Goal: Task Accomplishment & Management: Manage account settings

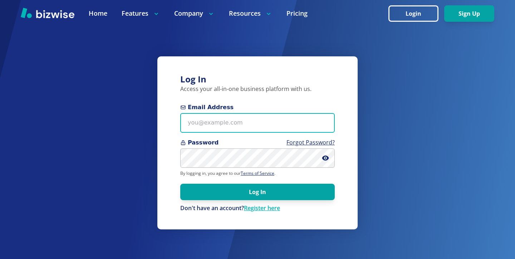
click at [235, 133] on form "Email Address Password Forgot Password? By logging in, you agree to our Terms o…" at bounding box center [257, 157] width 154 height 109
click at [260, 120] on input "Email Address" at bounding box center [257, 123] width 154 height 20
paste input "[PERSON_NAME][EMAIL_ADDRESS][DOMAIN_NAME]"
type input "[PERSON_NAME][EMAIL_ADDRESS][DOMAIN_NAME]"
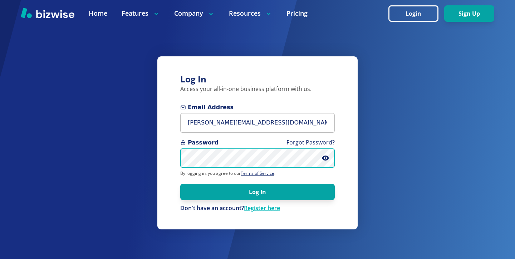
click at [180, 184] on button "Log In" at bounding box center [257, 192] width 154 height 16
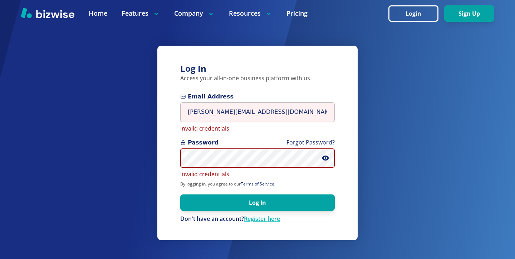
click at [115, 160] on div "Log In Access your all-in-one business platform with us. Email Address sandy@ja…" at bounding box center [257, 129] width 515 height 259
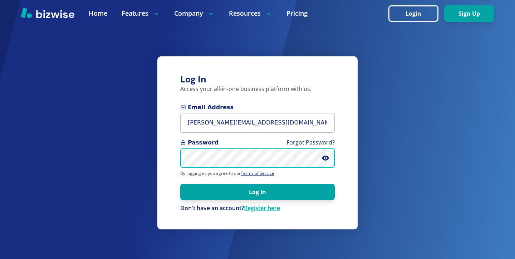
click at [180, 184] on button "Log In" at bounding box center [257, 192] width 154 height 16
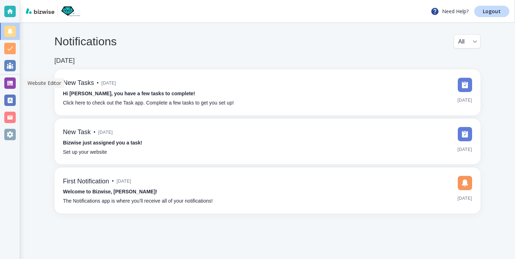
click at [8, 85] on div at bounding box center [9, 83] width 11 height 11
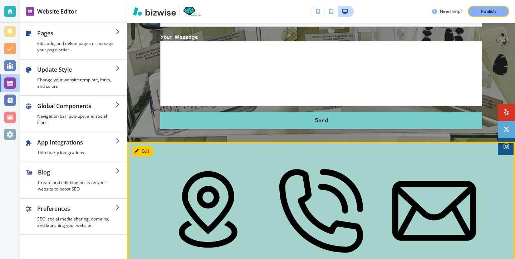
click at [140, 146] on button "Edit" at bounding box center [142, 151] width 22 height 11
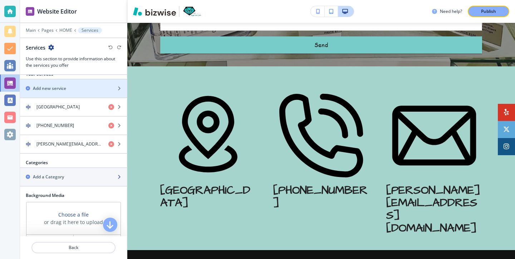
scroll to position [211, 0]
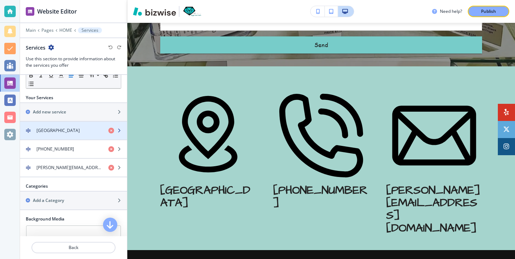
click at [74, 125] on div "button" at bounding box center [73, 125] width 107 height 6
click at [74, 127] on div "button" at bounding box center [73, 125] width 107 height 6
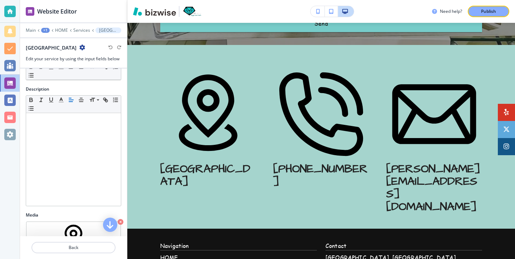
scroll to position [148, 0]
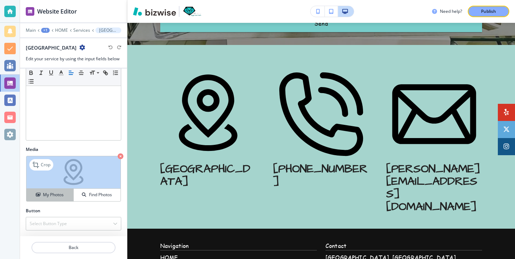
click at [48, 192] on h4 "My Photos" at bounding box center [53, 195] width 21 height 6
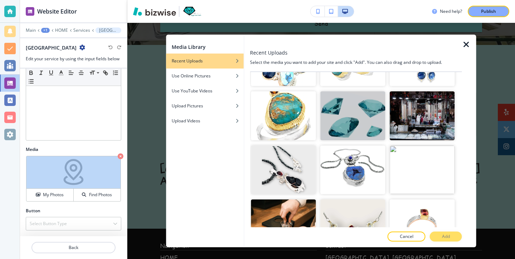
scroll to position [1715, 0]
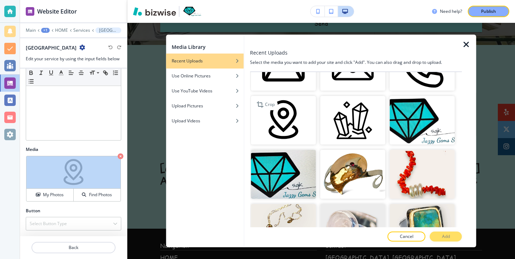
click at [283, 130] on img "button" at bounding box center [282, 120] width 65 height 49
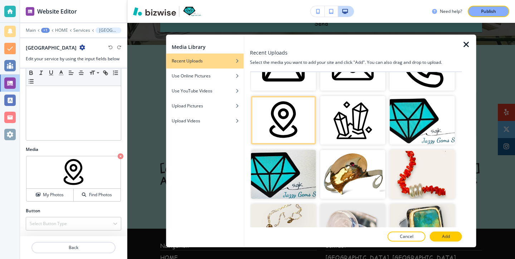
click at [151, 76] on div "Media Library Recent Uploads Use Online Pictures Use YouTube Videos Upload Pict…" at bounding box center [320, 141] width 387 height 237
click at [470, 46] on icon "button" at bounding box center [466, 44] width 9 height 9
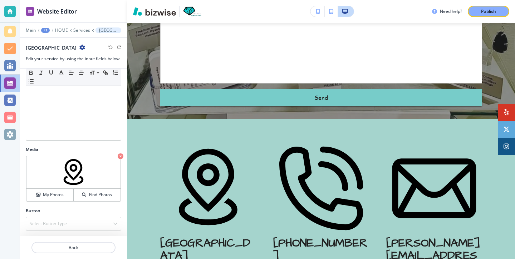
scroll to position [2072, 0]
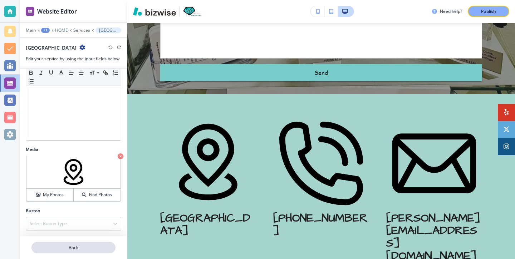
click at [65, 247] on p "Back" at bounding box center [73, 248] width 83 height 6
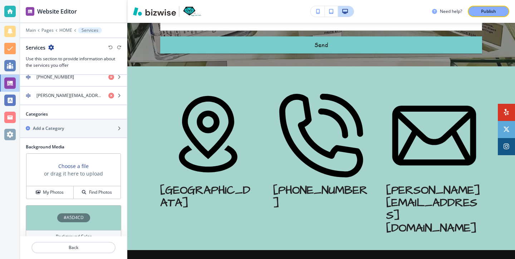
scroll to position [296, 0]
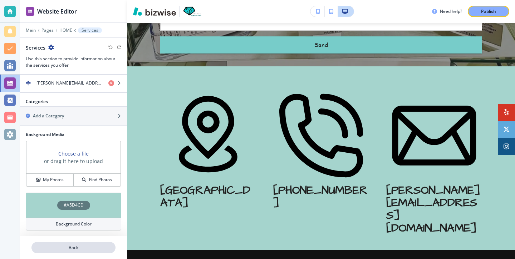
click at [76, 253] on button "Back" at bounding box center [73, 247] width 84 height 11
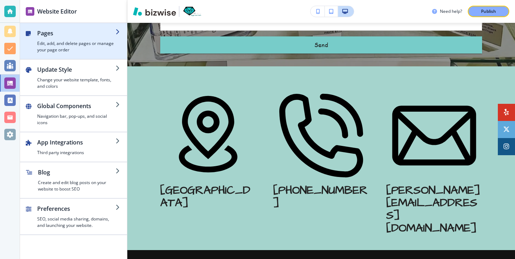
click at [94, 58] on div "button" at bounding box center [73, 56] width 107 height 6
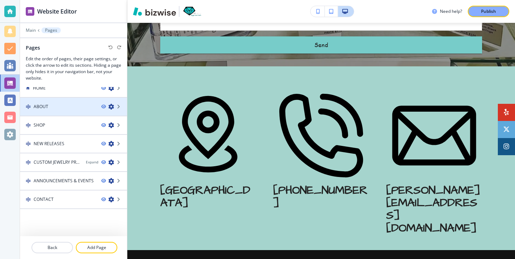
scroll to position [0, 0]
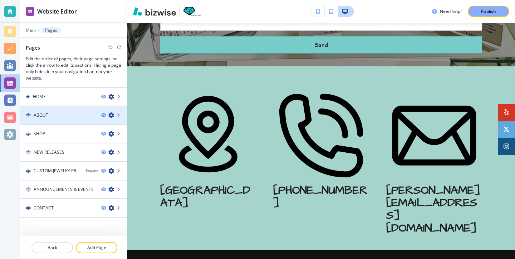
click at [68, 108] on div at bounding box center [73, 109] width 107 height 6
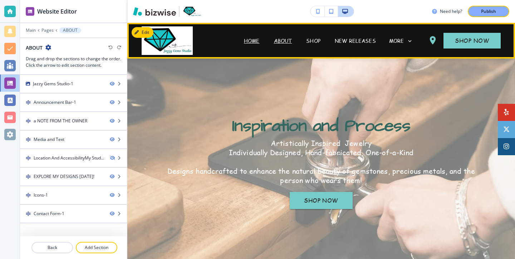
click at [259, 42] on p "HOME" at bounding box center [252, 41] width 16 height 8
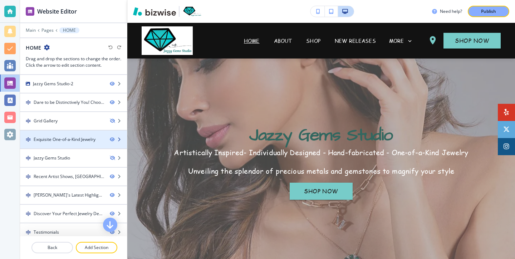
scroll to position [61, 0]
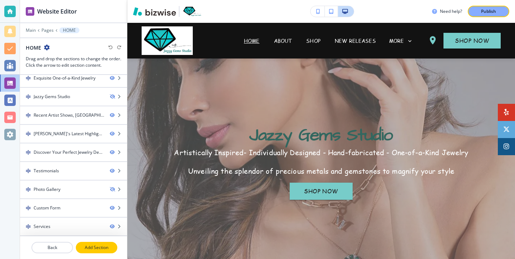
click at [88, 251] on button "Add Section" at bounding box center [96, 247] width 41 height 11
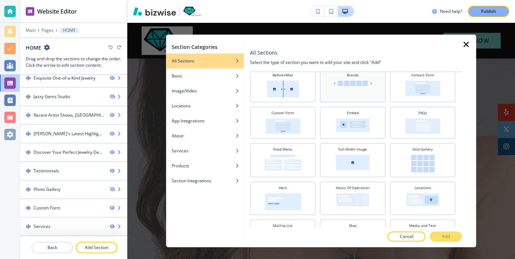
scroll to position [24, 0]
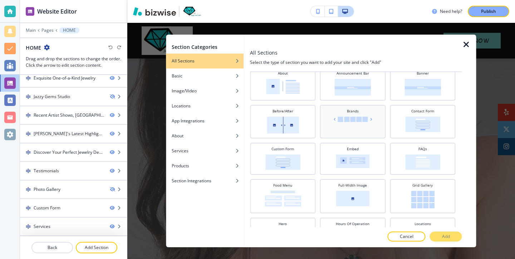
click at [347, 128] on div "Brands" at bounding box center [352, 121] width 58 height 25
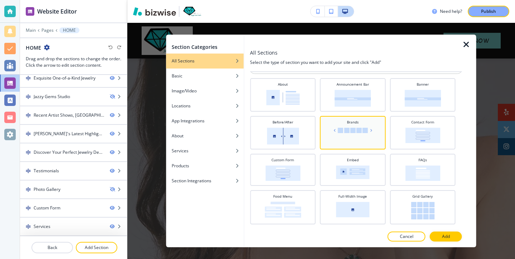
scroll to position [13, 0]
click at [354, 94] on img at bounding box center [352, 98] width 36 height 17
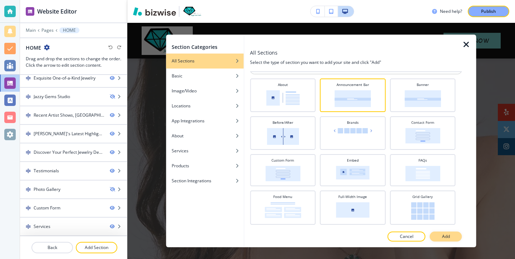
click at [442, 234] on p "Add" at bounding box center [446, 237] width 8 height 6
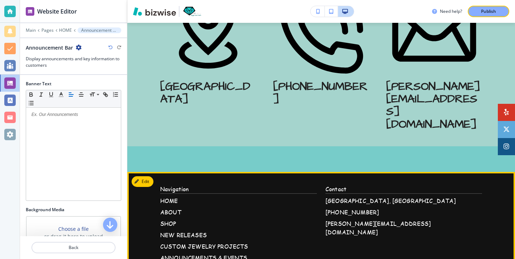
scroll to position [2202, 0]
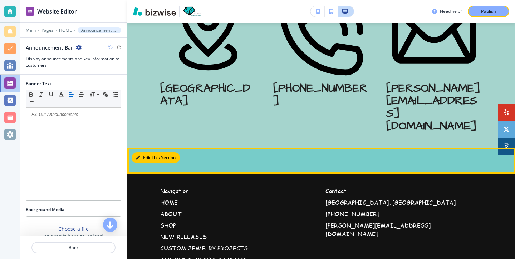
click at [144, 153] on button "Edit This Section" at bounding box center [155, 158] width 48 height 11
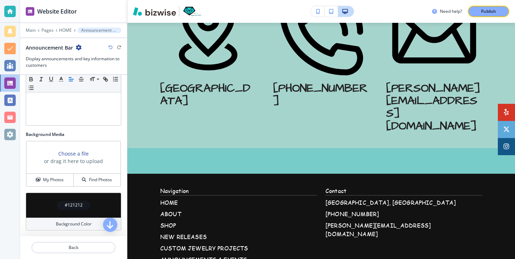
scroll to position [57, 0]
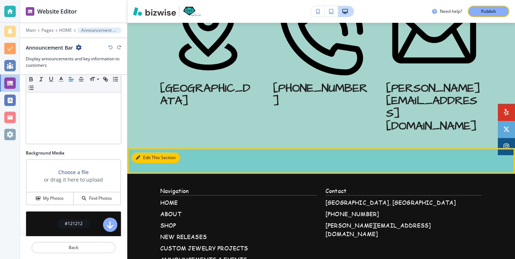
click at [138, 156] on icon "button" at bounding box center [138, 158] width 4 height 4
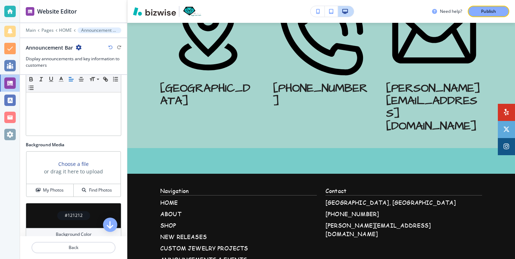
scroll to position [75, 0]
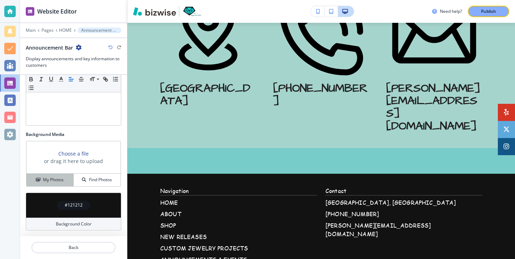
click at [53, 176] on button "My Photos" at bounding box center [49, 180] width 47 height 13
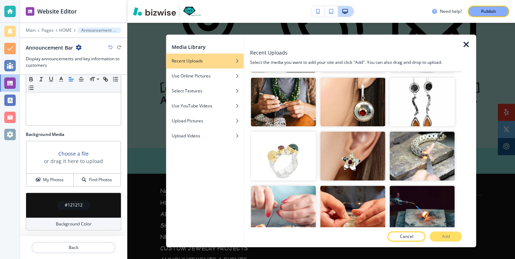
scroll to position [1307, 0]
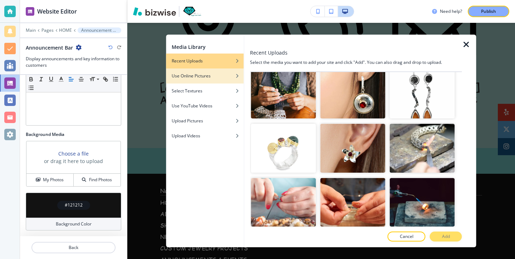
click at [227, 81] on div "button" at bounding box center [205, 81] width 78 height 4
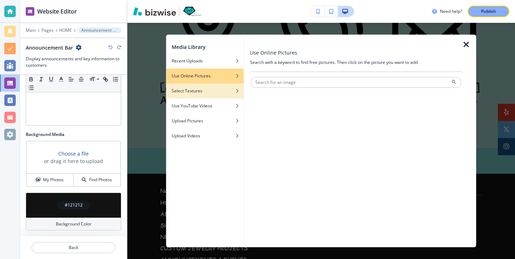
click at [216, 90] on div "Select Textures" at bounding box center [205, 91] width 78 height 6
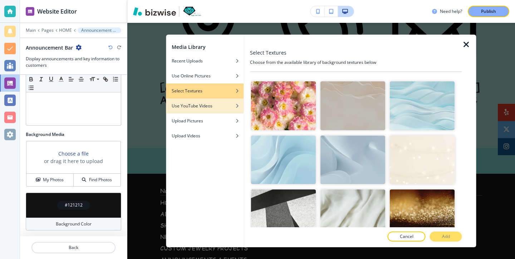
click at [216, 105] on div "Use YouTube Videos" at bounding box center [205, 106] width 78 height 6
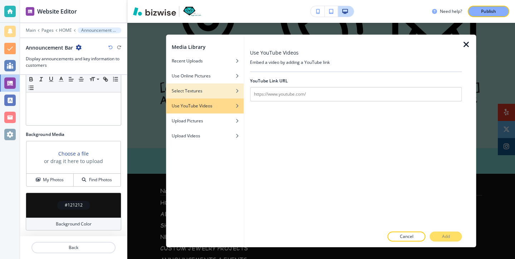
click at [216, 87] on div "button" at bounding box center [205, 86] width 78 height 4
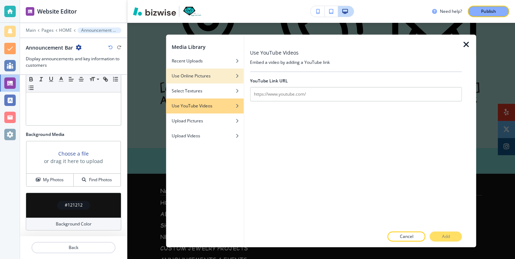
click at [213, 77] on div "Use Online Pictures" at bounding box center [205, 76] width 78 height 6
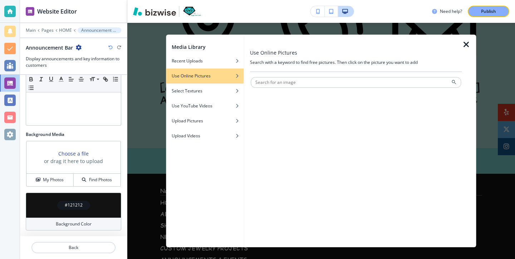
click at [467, 46] on icon "button" at bounding box center [466, 44] width 9 height 9
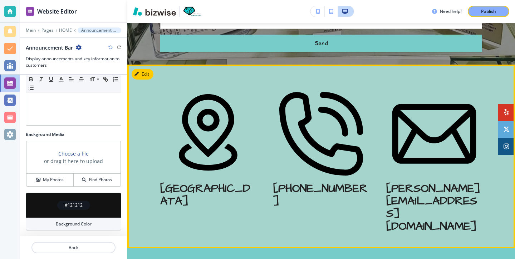
scroll to position [2100, 0]
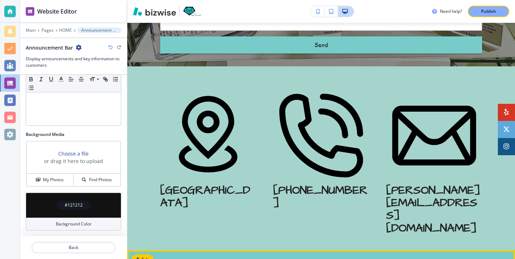
click at [142, 250] on div at bounding box center [320, 263] width 387 height 26
click at [142, 255] on button "Edit This Section" at bounding box center [155, 260] width 48 height 11
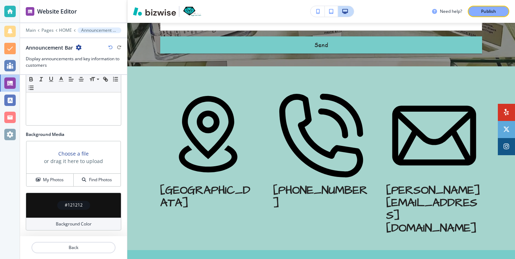
click at [142, 250] on div at bounding box center [320, 263] width 387 height 26
click at [143, 250] on div at bounding box center [320, 263] width 387 height 26
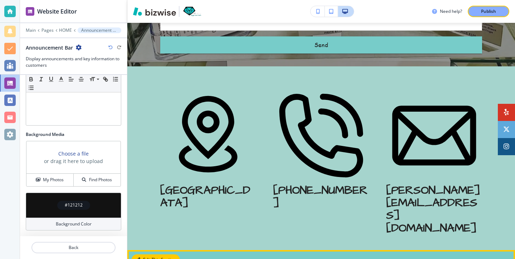
click at [148, 255] on button "Edit This Section" at bounding box center [155, 260] width 48 height 11
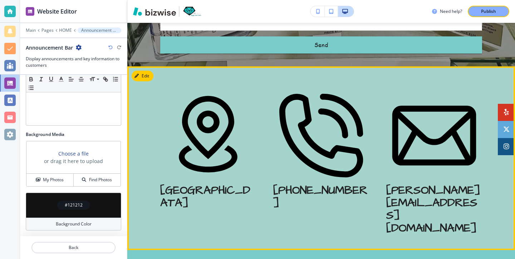
scroll to position [2100, 0]
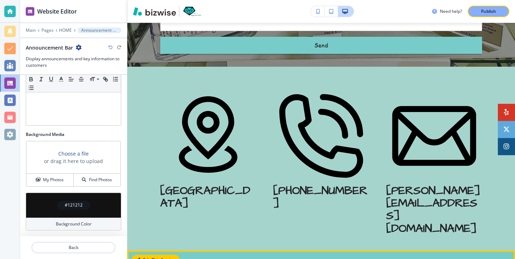
click at [139, 255] on button "Edit This Section" at bounding box center [155, 260] width 48 height 11
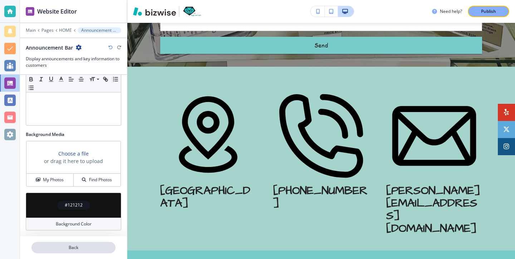
click at [79, 244] on button "Back" at bounding box center [73, 247] width 84 height 11
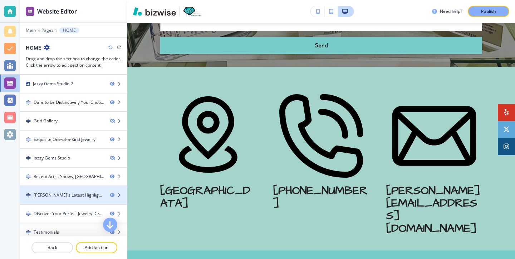
scroll to position [80, 0]
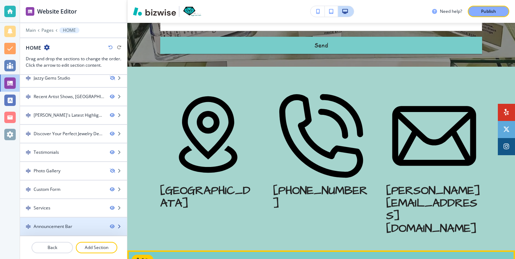
click at [91, 229] on div "Announcement Bar" at bounding box center [62, 227] width 84 height 6
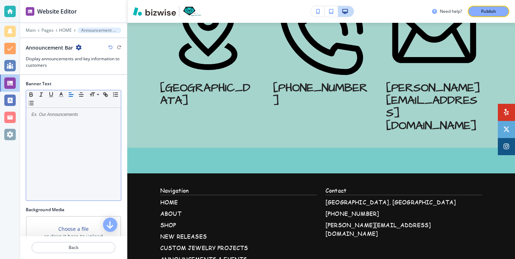
scroll to position [2204, 0]
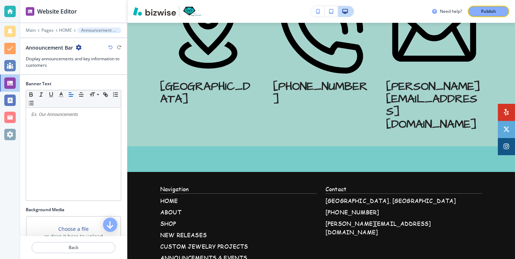
click at [79, 47] on icon "button" at bounding box center [79, 48] width 6 height 6
click at [90, 82] on p "Delete Section" at bounding box center [98, 85] width 36 height 6
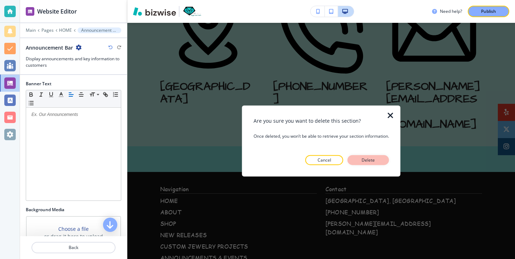
click at [363, 156] on button "Delete" at bounding box center [367, 160] width 41 height 10
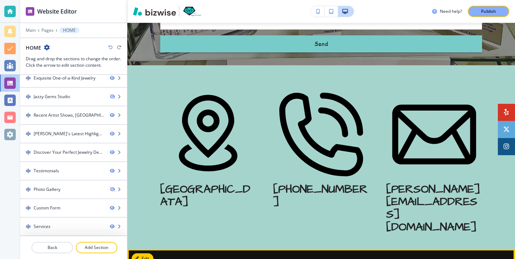
scroll to position [2072, 0]
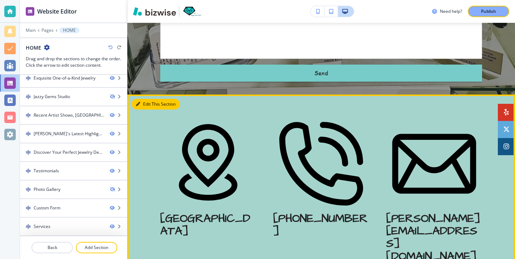
click at [146, 99] on button "Edit This Section" at bounding box center [155, 104] width 48 height 11
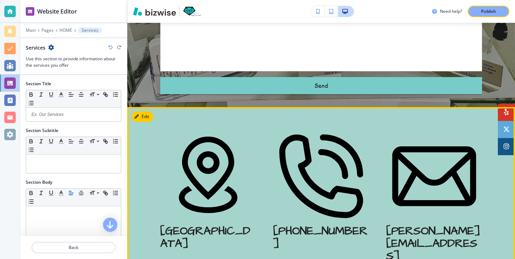
scroll to position [2053, 0]
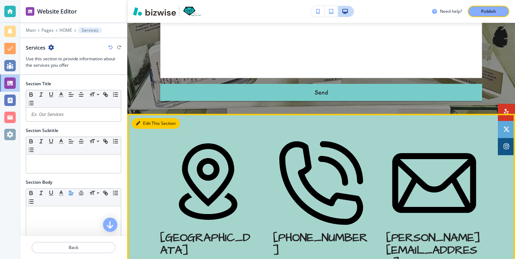
click at [146, 118] on button "Edit This Section" at bounding box center [155, 123] width 48 height 11
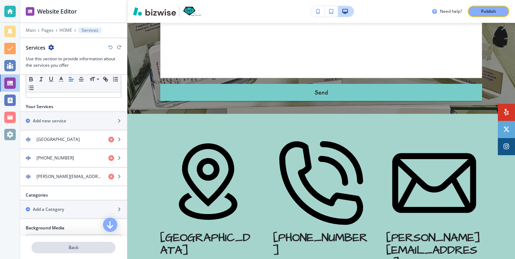
scroll to position [201, 0]
click at [69, 245] on p "Back" at bounding box center [73, 248] width 83 height 6
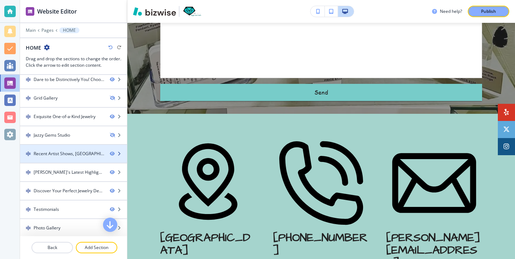
scroll to position [61, 0]
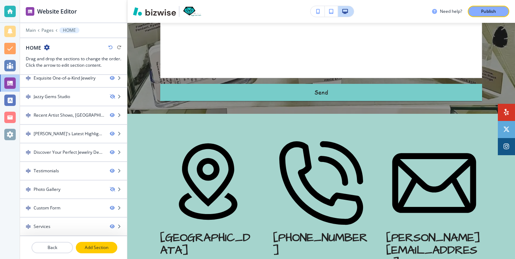
click at [105, 247] on p "Add Section" at bounding box center [96, 248] width 40 height 6
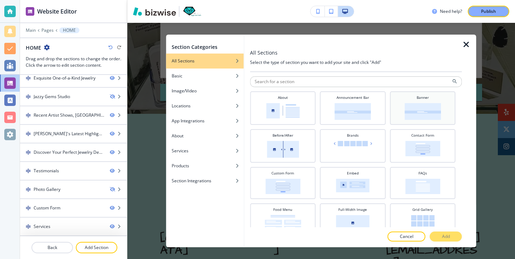
click at [443, 109] on div "Banner" at bounding box center [422, 107] width 58 height 25
click at [435, 244] on div at bounding box center [356, 245] width 212 height 6
click at [438, 240] on button "Add" at bounding box center [446, 237] width 32 height 10
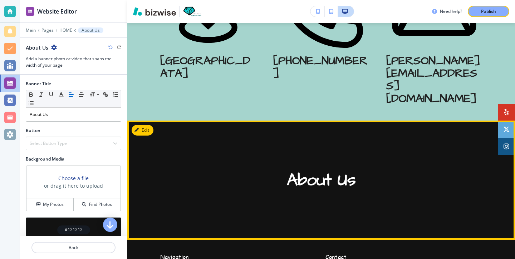
scroll to position [2217, 0]
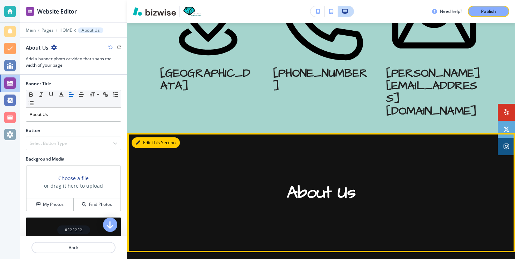
click at [151, 138] on button "Edit This Section" at bounding box center [155, 143] width 48 height 11
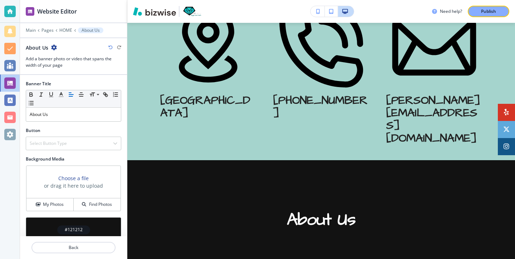
scroll to position [25, 0]
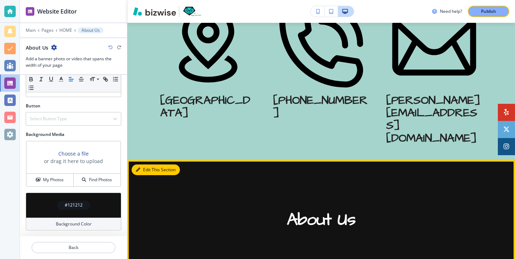
click at [145, 165] on button "Edit This Section" at bounding box center [155, 170] width 48 height 11
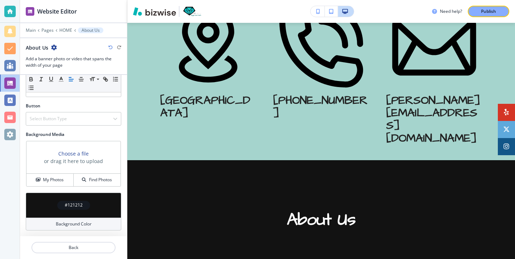
click at [55, 49] on icon "button" at bounding box center [54, 48] width 6 height 6
click at [86, 82] on p "Delete Section" at bounding box center [73, 85] width 36 height 6
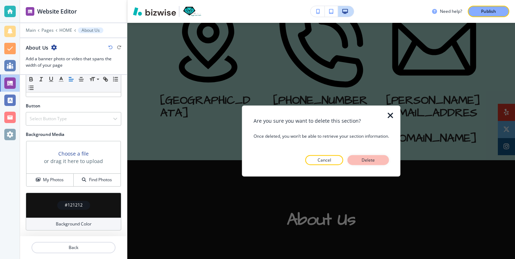
click at [375, 162] on p "Delete" at bounding box center [367, 160] width 17 height 6
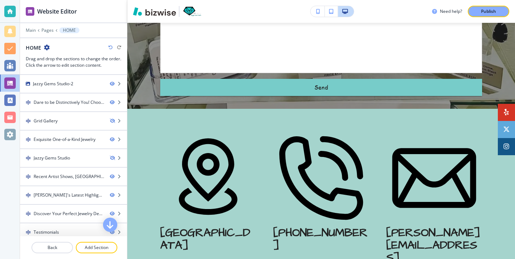
scroll to position [2006, 0]
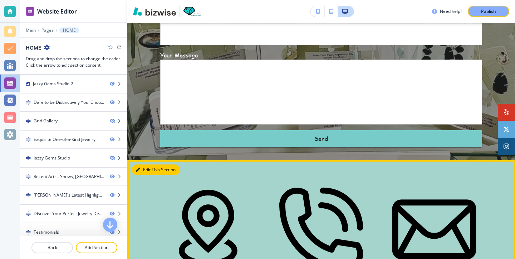
click at [139, 168] on icon "button" at bounding box center [138, 170] width 4 height 4
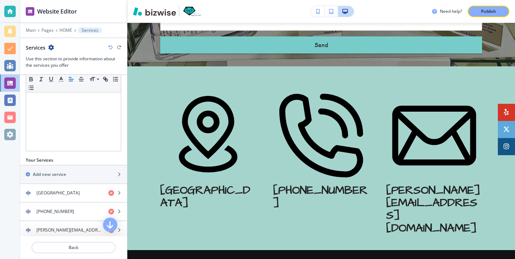
scroll to position [227, 0]
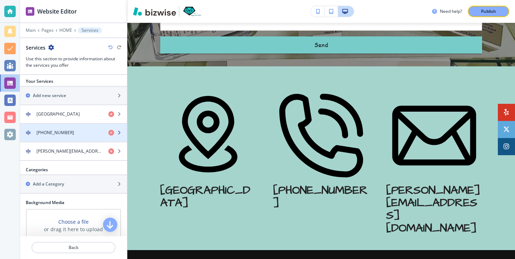
click at [52, 125] on div "button" at bounding box center [73, 127] width 107 height 6
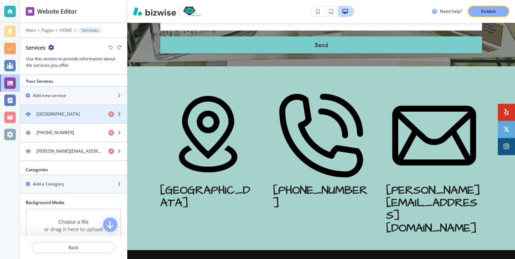
click at [55, 109] on div "button" at bounding box center [73, 108] width 107 height 6
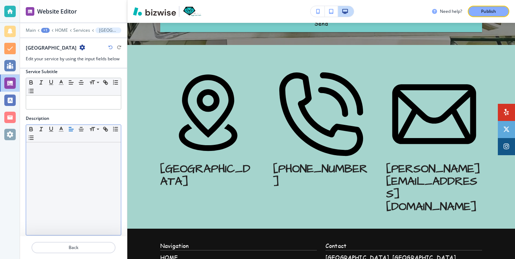
scroll to position [148, 0]
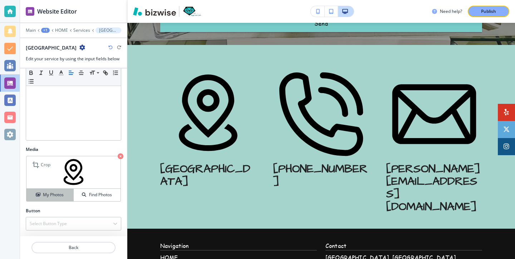
click at [65, 195] on div "My Photos" at bounding box center [49, 195] width 47 height 6
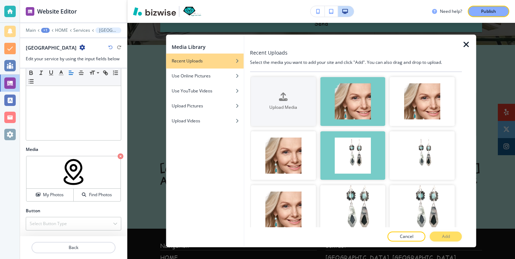
click at [469, 41] on icon "button" at bounding box center [466, 44] width 9 height 9
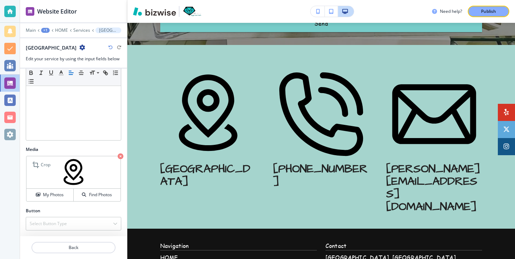
click at [50, 172] on img at bounding box center [73, 173] width 94 height 33
click at [50, 198] on button "My Photos" at bounding box center [49, 195] width 47 height 13
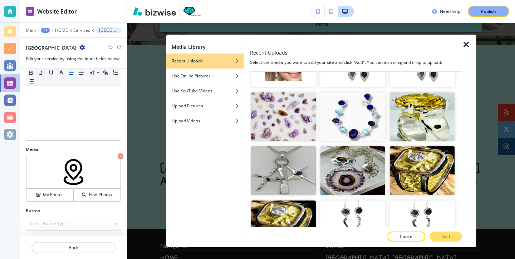
scroll to position [451, 0]
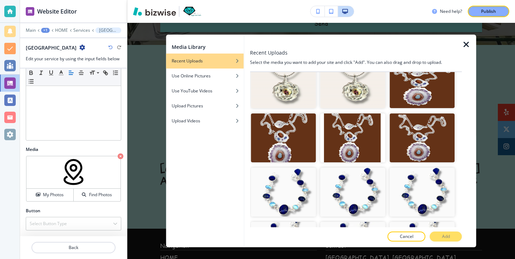
click at [465, 48] on icon "button" at bounding box center [466, 44] width 9 height 9
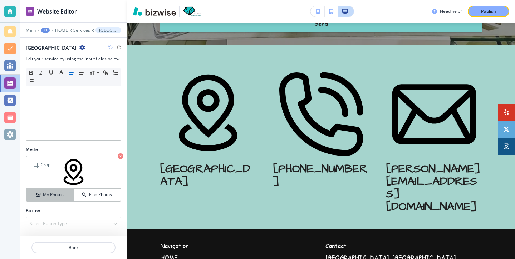
click at [62, 192] on h4 "My Photos" at bounding box center [53, 195] width 21 height 6
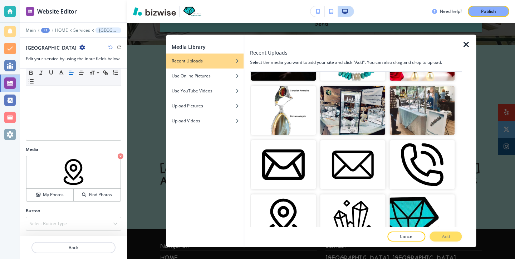
scroll to position [1695, 0]
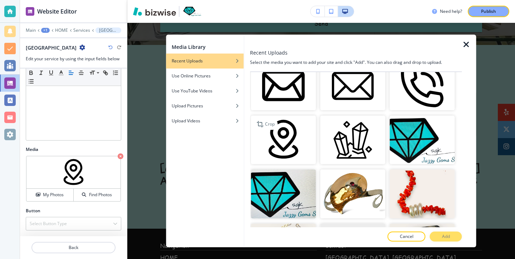
click at [277, 147] on img "button" at bounding box center [282, 140] width 65 height 49
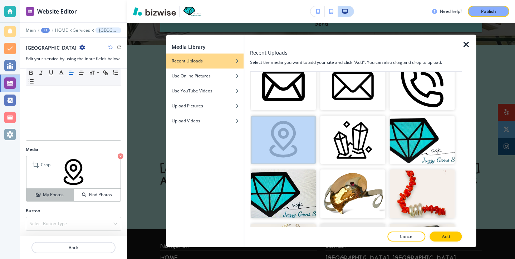
click at [59, 190] on button "My Photos" at bounding box center [49, 195] width 47 height 13
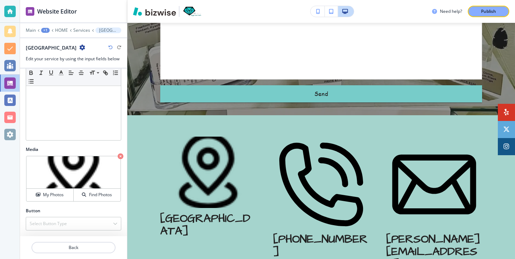
scroll to position [2057, 0]
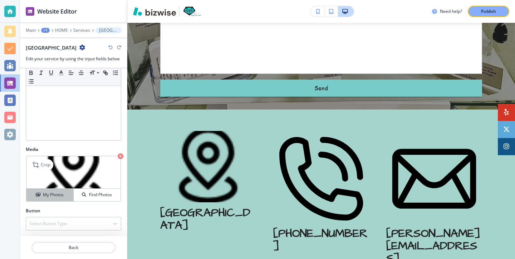
click at [52, 194] on h4 "My Photos" at bounding box center [53, 195] width 21 height 6
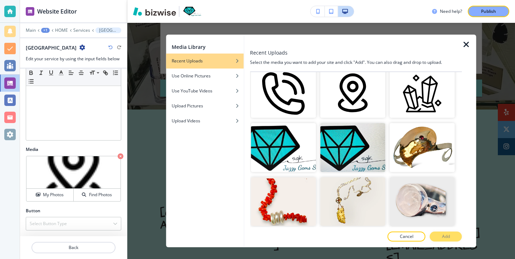
scroll to position [1751, 0]
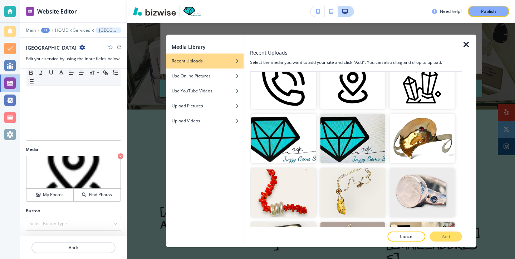
click at [346, 98] on img "button" at bounding box center [352, 84] width 65 height 49
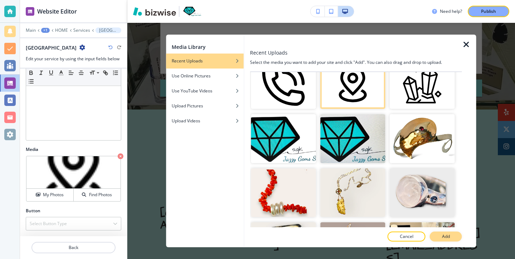
click at [451, 239] on button "Add" at bounding box center [446, 237] width 32 height 10
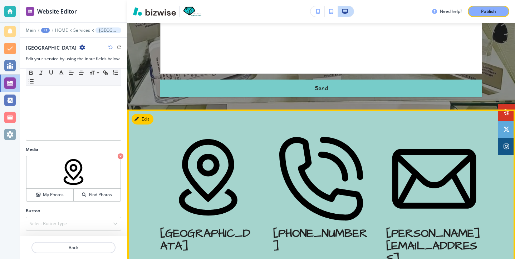
scroll to position [2040, 0]
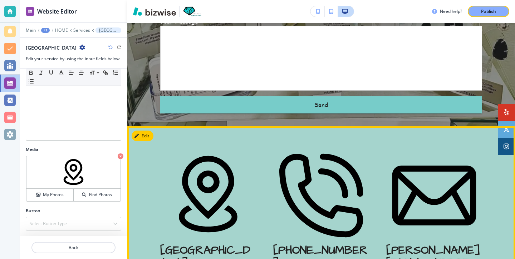
click at [282, 148] on img at bounding box center [321, 196] width 96 height 96
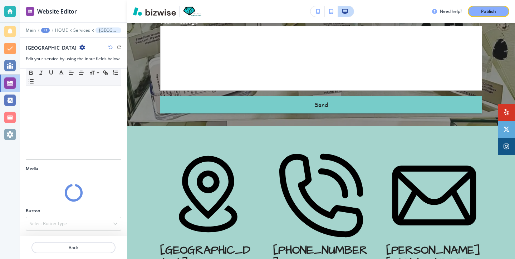
scroll to position [148, 0]
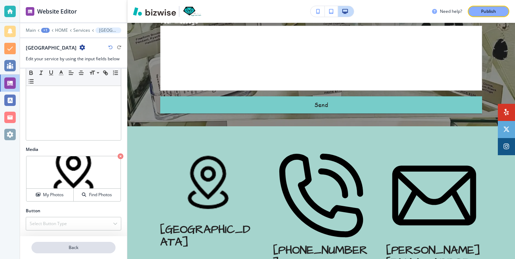
click at [74, 247] on p "Back" at bounding box center [73, 248] width 83 height 6
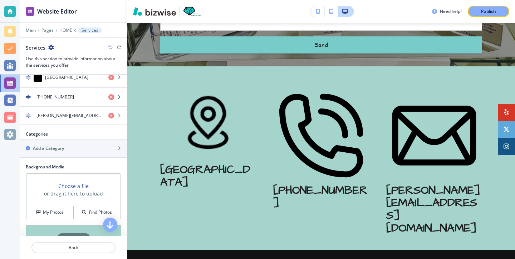
scroll to position [229, 0]
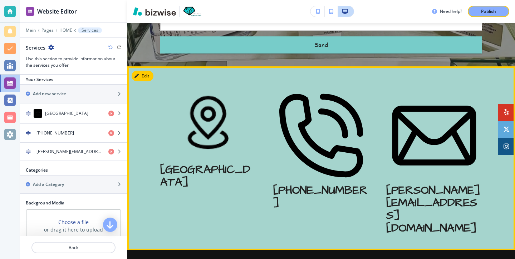
click at [142, 71] on button "Edit" at bounding box center [142, 76] width 22 height 11
click at [143, 71] on button "Edit This Section" at bounding box center [155, 76] width 48 height 11
click at [145, 71] on button "Edit This Section" at bounding box center [155, 76] width 48 height 11
click at [149, 71] on button "Edit This Section" at bounding box center [155, 76] width 48 height 11
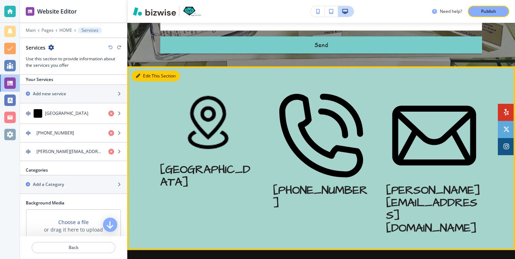
click at [144, 71] on button "Edit This Section" at bounding box center [155, 76] width 48 height 11
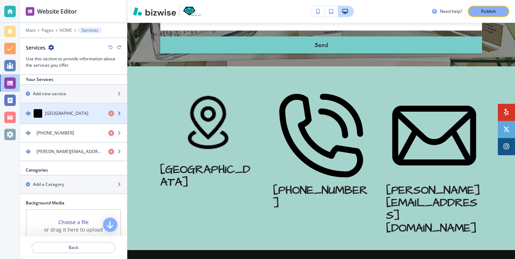
click at [66, 116] on div "[GEOGRAPHIC_DATA]" at bounding box center [61, 113] width 83 height 9
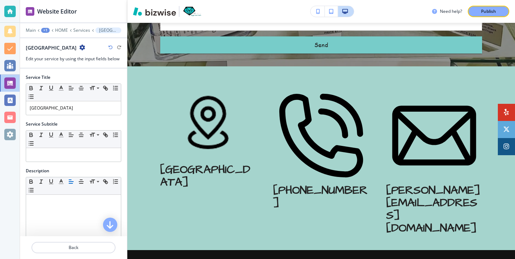
scroll to position [2121, 0]
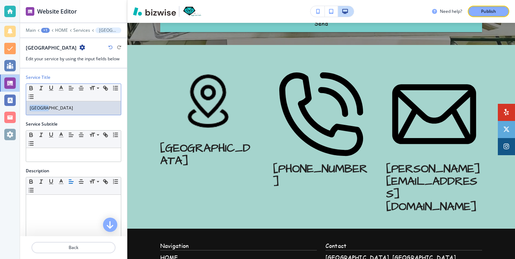
drag, startPoint x: 74, startPoint y: 109, endPoint x: 14, endPoint y: 108, distance: 59.7
click at [14, 108] on div "Website Editor Main +1 HOME Services [GEOGRAPHIC_DATA] [GEOGRAPHIC_DATA] Edit y…" at bounding box center [257, 129] width 515 height 259
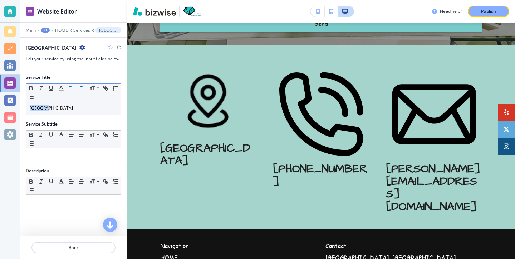
click at [78, 89] on button "button" at bounding box center [81, 88] width 10 height 9
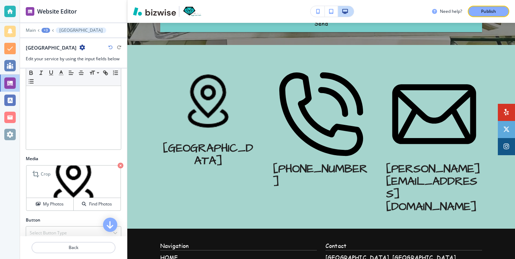
scroll to position [148, 0]
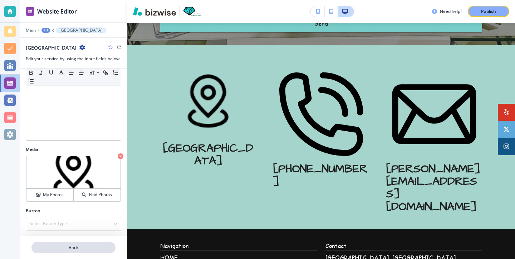
click at [79, 244] on button "Back" at bounding box center [73, 247] width 84 height 11
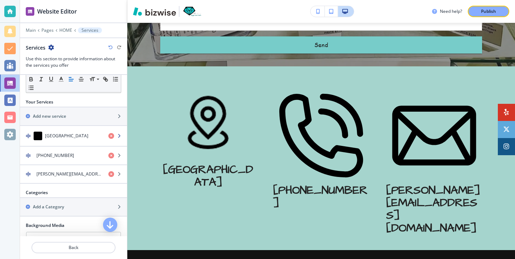
scroll to position [190, 0]
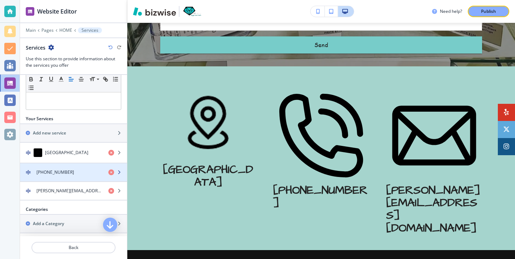
click at [76, 169] on div "[PHONE_NUMBER]" at bounding box center [61, 172] width 83 height 6
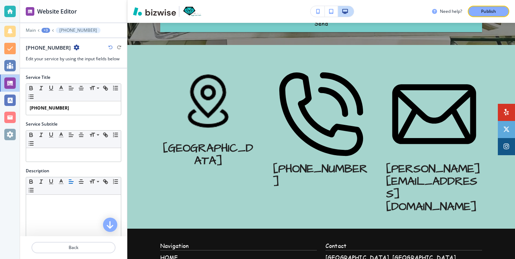
scroll to position [148, 0]
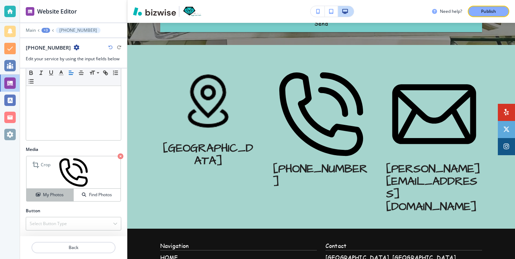
click at [64, 194] on div "My Photos" at bounding box center [49, 195] width 47 height 6
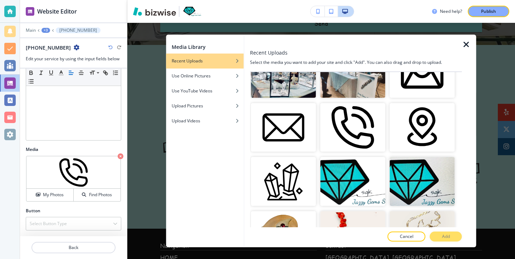
scroll to position [1698, 0]
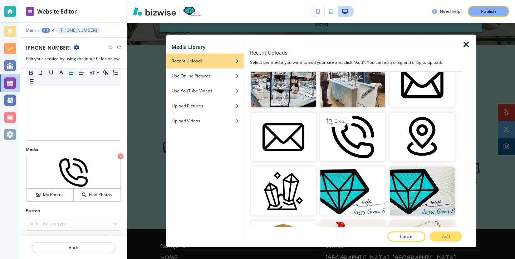
click at [374, 159] on img "button" at bounding box center [352, 137] width 65 height 49
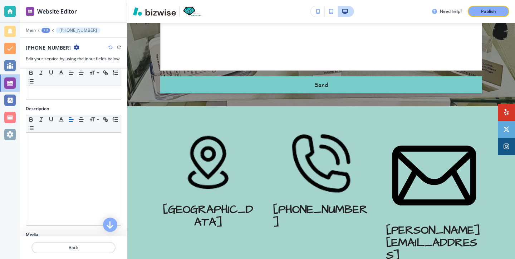
scroll to position [0, 0]
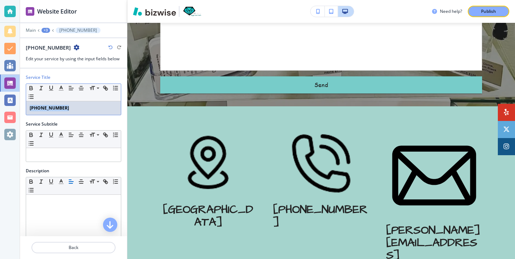
drag, startPoint x: 86, startPoint y: 111, endPoint x: 19, endPoint y: 109, distance: 67.2
click at [19, 109] on div "Website Editor Main [PHONE_NUMBER] [PHONE_NUMBER] Edit your service by using th…" at bounding box center [257, 129] width 515 height 259
click at [81, 86] on line "button" at bounding box center [81, 86] width 2 height 0
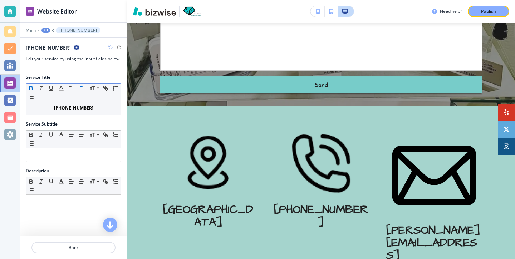
click at [95, 95] on div "Small Normal Large Huge" at bounding box center [73, 93] width 95 height 18
click at [97, 111] on p "[PHONE_NUMBER]" at bounding box center [74, 108] width 88 height 6
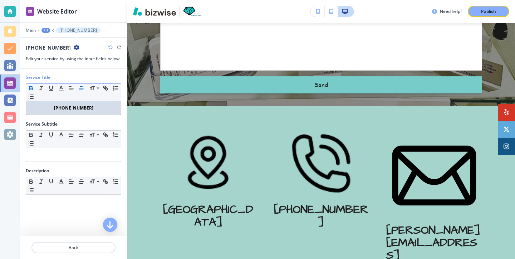
click at [97, 110] on p "[PHONE_NUMBER]" at bounding box center [74, 108] width 88 height 6
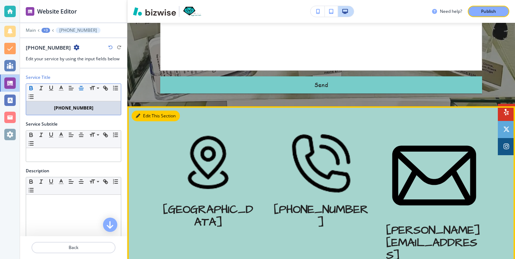
click at [149, 111] on button "Edit This Section" at bounding box center [155, 116] width 48 height 11
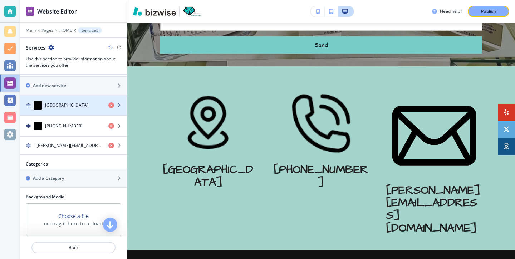
scroll to position [263, 0]
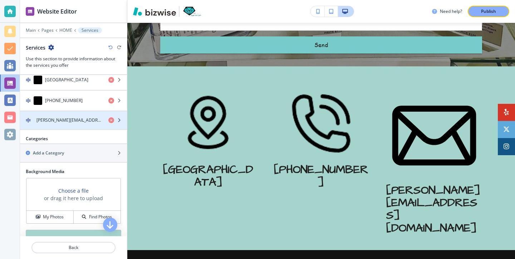
click at [80, 118] on h4 "[PERSON_NAME][EMAIL_ADDRESS][DOMAIN_NAME]" at bounding box center [69, 120] width 66 height 6
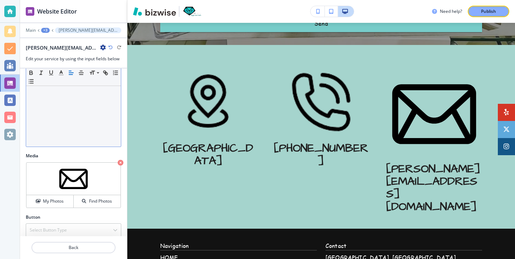
scroll to position [0, 0]
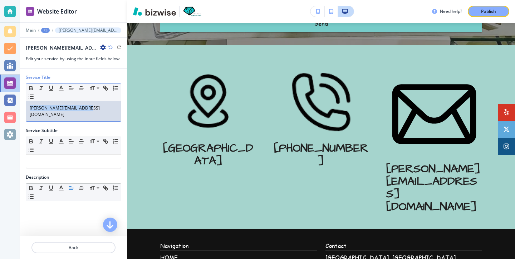
drag, startPoint x: 95, startPoint y: 111, endPoint x: 23, endPoint y: 106, distance: 73.1
click at [23, 106] on div "Service Title Small Normal Large Huge [PERSON_NAME][EMAIL_ADDRESS][DOMAIN_NAME]" at bounding box center [73, 100] width 107 height 53
click at [82, 90] on line "button" at bounding box center [81, 90] width 4 height 0
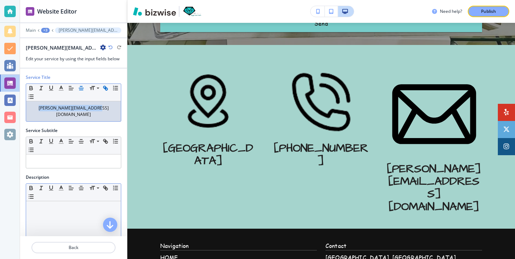
scroll to position [148, 0]
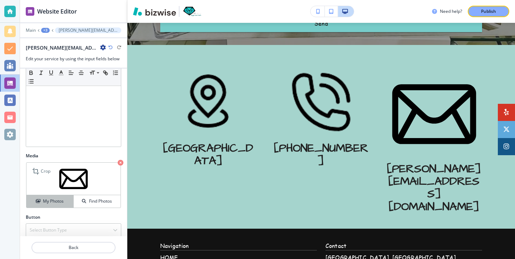
click at [56, 198] on h4 "My Photos" at bounding box center [53, 201] width 21 height 6
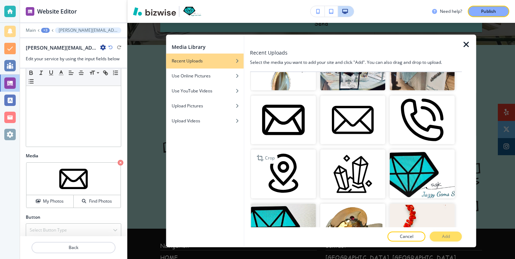
scroll to position [1715, 0]
click at [286, 139] on img "button" at bounding box center [282, 120] width 65 height 49
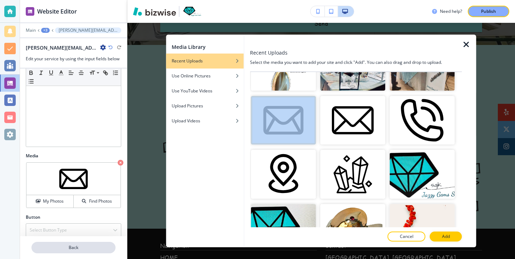
click at [56, 245] on p "Back" at bounding box center [73, 248] width 83 height 6
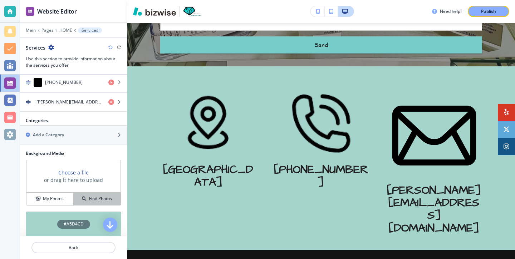
scroll to position [269, 0]
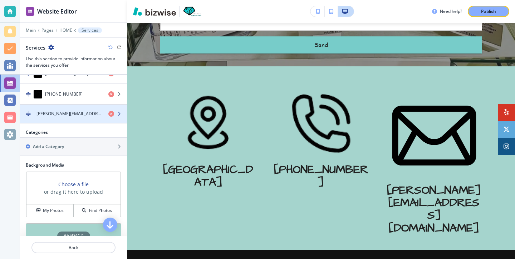
click at [69, 119] on div "button" at bounding box center [73, 120] width 107 height 6
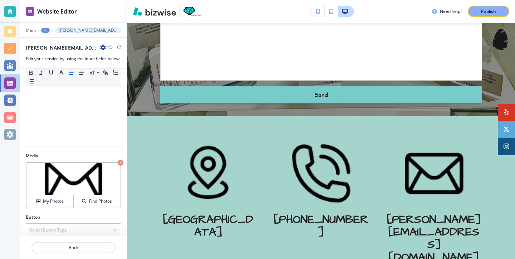
scroll to position [2019, 0]
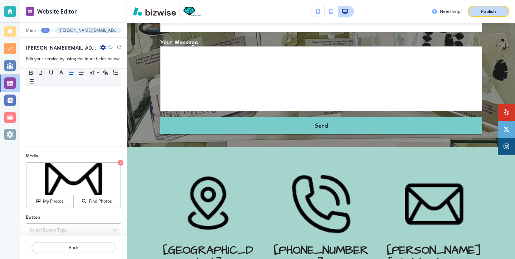
click at [478, 11] on div "Publish" at bounding box center [488, 11] width 23 height 6
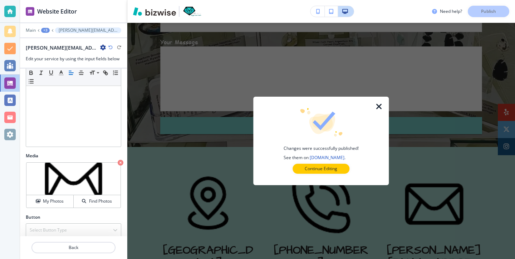
click at [377, 111] on div at bounding box center [382, 141] width 11 height 89
click at [377, 104] on icon "button" at bounding box center [378, 107] width 9 height 9
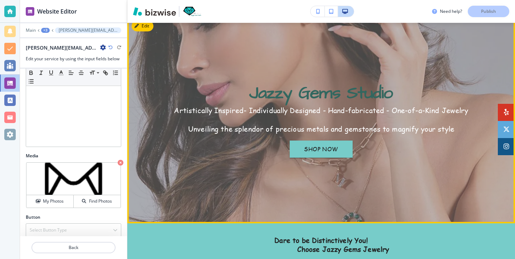
scroll to position [0, 0]
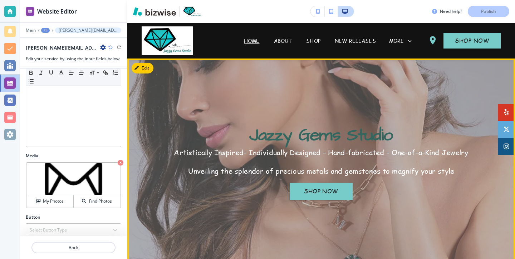
click at [148, 67] on button "Edit" at bounding box center [142, 68] width 22 height 11
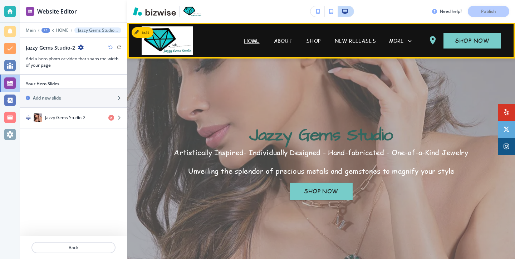
click at [251, 38] on p "HOME" at bounding box center [252, 41] width 16 height 8
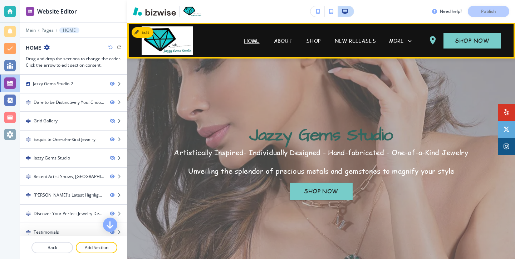
click at [272, 40] on div "ABOUT" at bounding box center [283, 41] width 33 height 8
click at [276, 40] on p "ABOUT" at bounding box center [283, 41] width 18 height 8
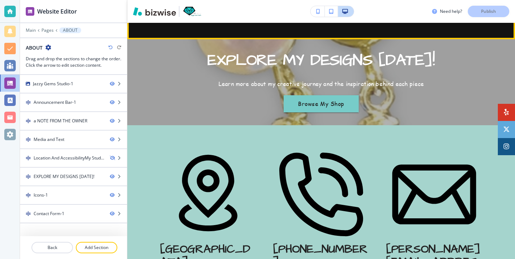
scroll to position [1093, 0]
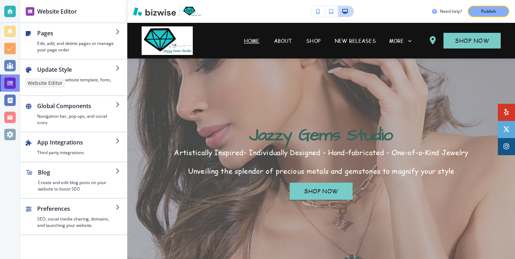
click at [16, 90] on div at bounding box center [10, 83] width 20 height 17
click at [12, 86] on div at bounding box center [9, 83] width 11 height 11
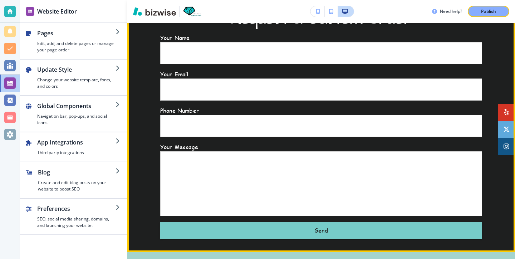
scroll to position [1910, 0]
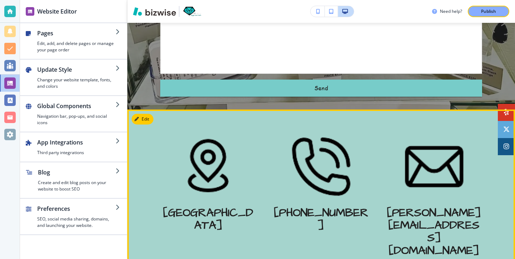
scroll to position [2054, 0]
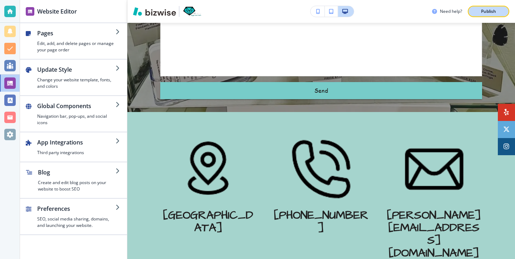
click at [480, 9] on div "Publish" at bounding box center [488, 11] width 23 height 6
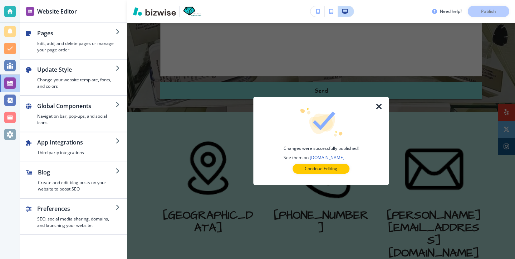
click at [376, 110] on icon "button" at bounding box center [378, 107] width 9 height 9
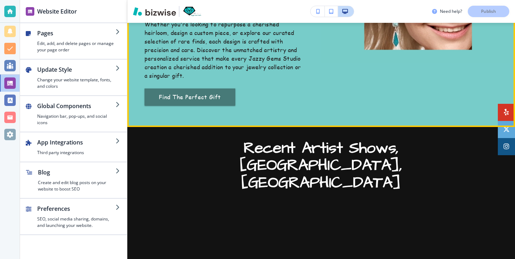
scroll to position [0, 0]
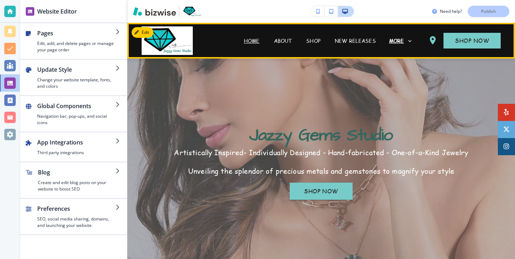
click at [402, 44] on p "MORE" at bounding box center [396, 40] width 15 height 5
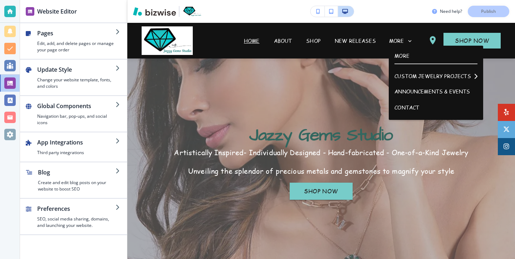
click at [311, 36] on span "SHOP" at bounding box center [313, 40] width 29 height 29
click at [311, 40] on p "SHOP" at bounding box center [313, 41] width 14 height 8
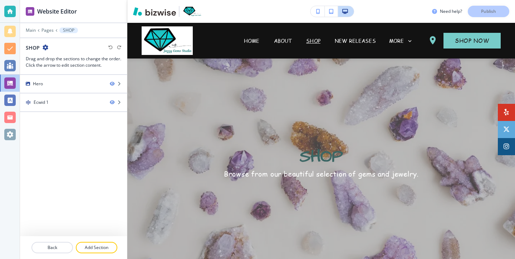
scroll to position [0, 0]
